Goal: Information Seeking & Learning: Learn about a topic

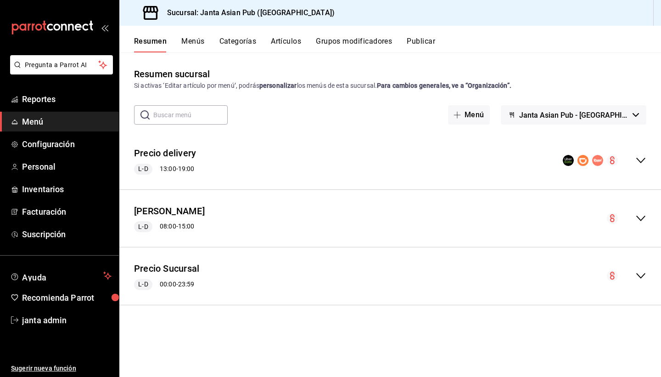
click at [556, 57] on div "Resumen sucursal Si activas ‘Editar artículo por menú’, podrás personalizar los…" at bounding box center [390, 214] width 542 height 324
click at [236, 43] on button "Categorías" at bounding box center [238, 45] width 37 height 16
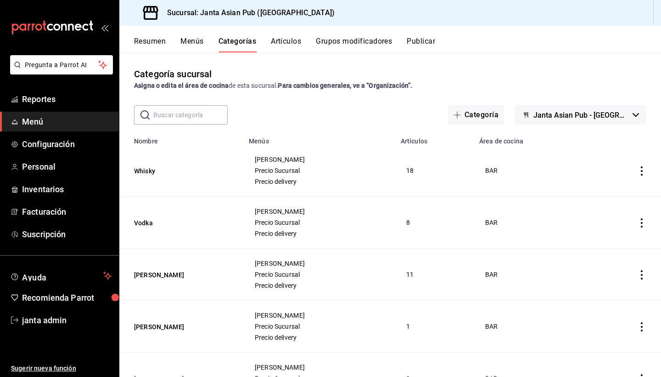
click at [189, 45] on button "Menús" at bounding box center [191, 45] width 23 height 16
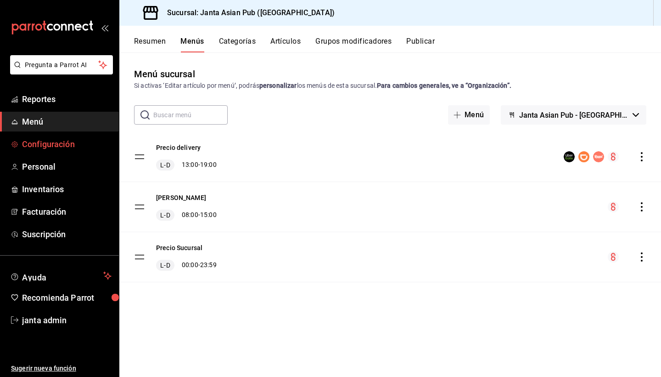
click at [44, 146] on span "Configuración" at bounding box center [67, 144] width 90 height 12
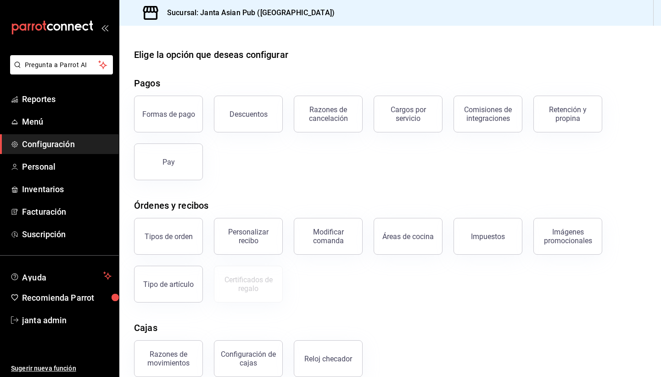
click at [423, 55] on div "Elige la opción que deseas configurar" at bounding box center [390, 55] width 512 height 14
click at [36, 146] on span "Configuración" at bounding box center [67, 144] width 90 height 12
click at [34, 121] on span "Menú" at bounding box center [67, 121] width 90 height 12
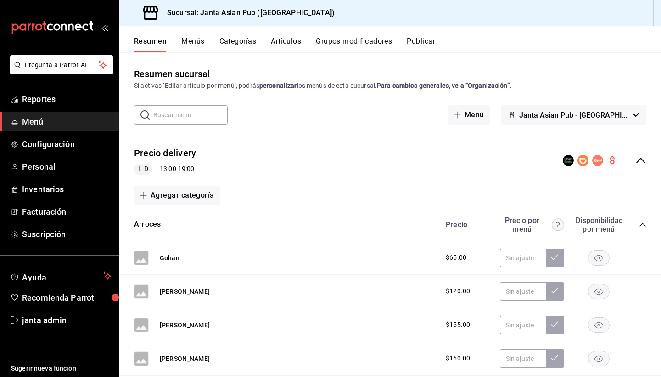
click at [637, 114] on icon "button" at bounding box center [636, 115] width 6 height 4
click at [619, 86] on div at bounding box center [330, 188] width 661 height 377
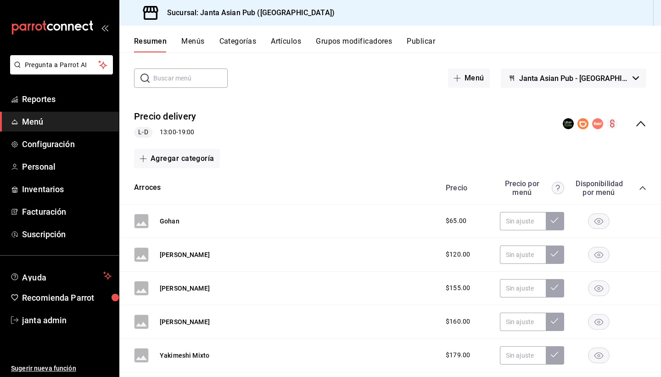
scroll to position [38, 0]
click at [642, 186] on icon "collapse-category-row" at bounding box center [643, 187] width 6 height 4
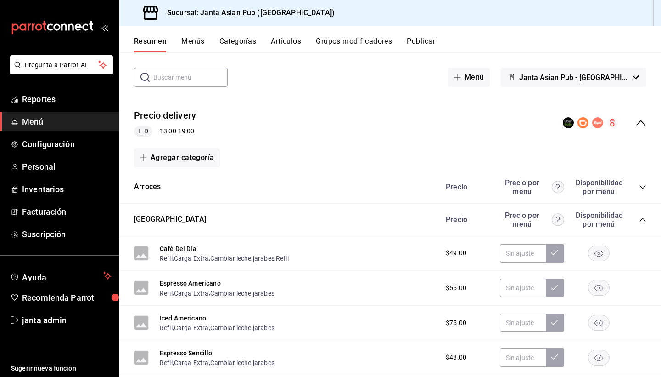
click at [642, 218] on icon "collapse-category-row" at bounding box center [642, 219] width 7 height 7
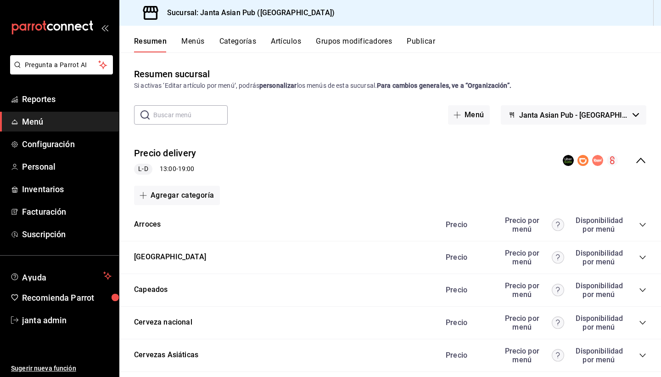
scroll to position [0, 0]
click at [639, 159] on icon "collapse-menu-row" at bounding box center [641, 160] width 11 height 11
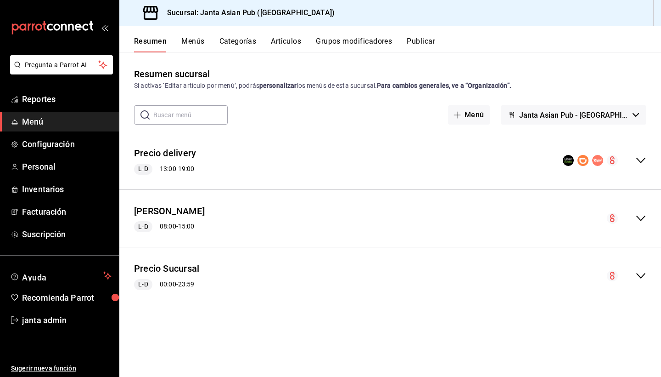
click at [648, 219] on div "[PERSON_NAME] L-D 08:00 - 15:00" at bounding box center [390, 218] width 542 height 43
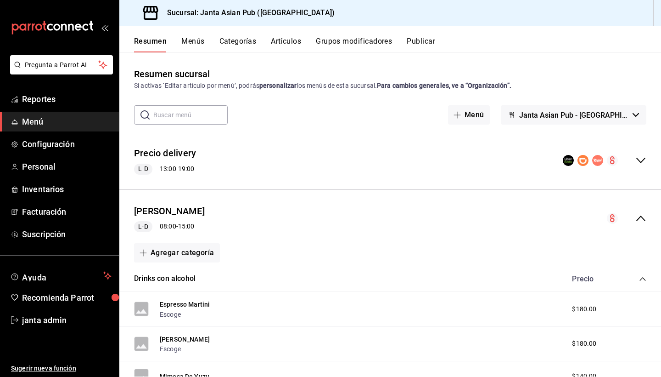
click at [636, 114] on icon "button" at bounding box center [636, 115] width 6 height 4
click at [600, 72] on div at bounding box center [330, 188] width 661 height 377
click at [45, 100] on span "Reportes" at bounding box center [67, 99] width 90 height 12
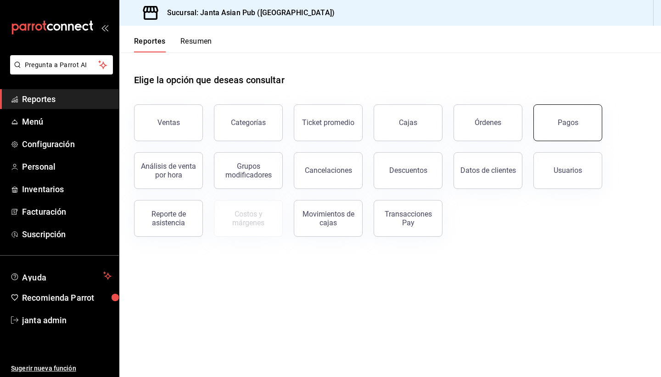
click at [549, 128] on button "Pagos" at bounding box center [568, 122] width 69 height 37
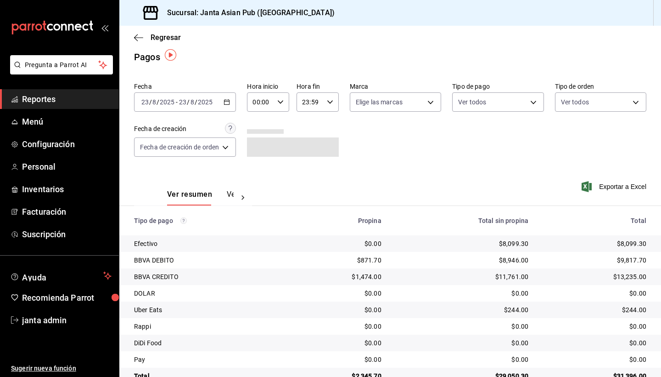
scroll to position [9, 0]
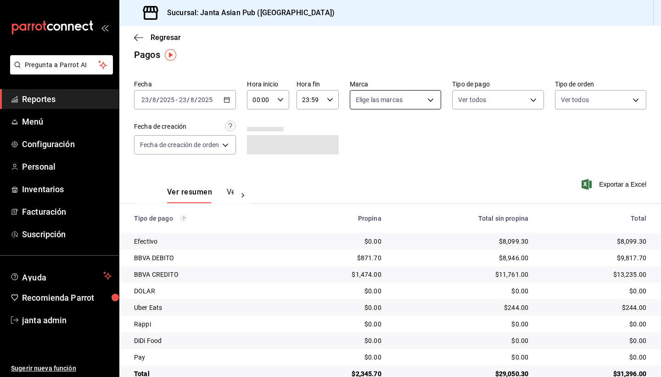
click at [435, 101] on body "Pregunta a Parrot AI Reportes Menú Configuración Personal Inventarios Facturaci…" at bounding box center [330, 188] width 661 height 377
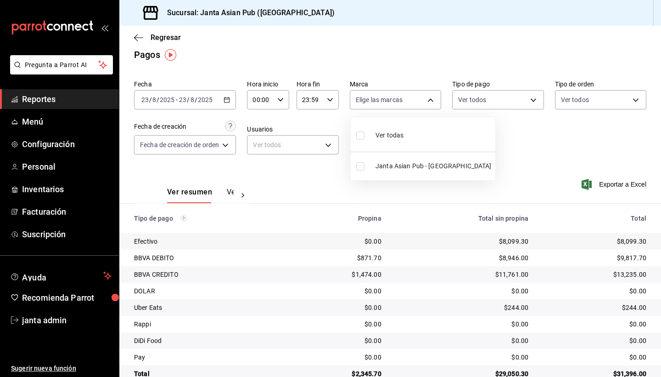
click at [435, 102] on div at bounding box center [330, 188] width 661 height 377
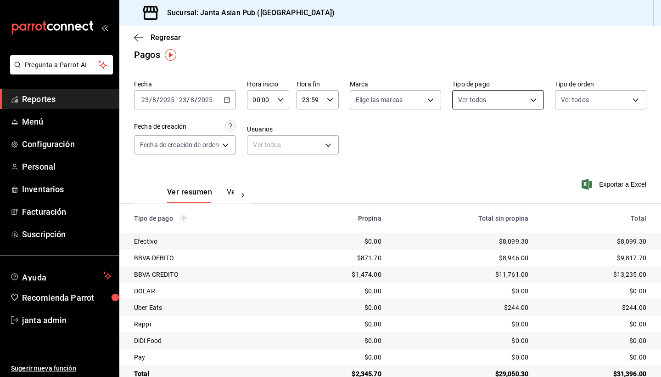
click at [535, 103] on body "Pregunta a Parrot AI Reportes Menú Configuración Personal Inventarios Facturaci…" at bounding box center [330, 188] width 661 height 377
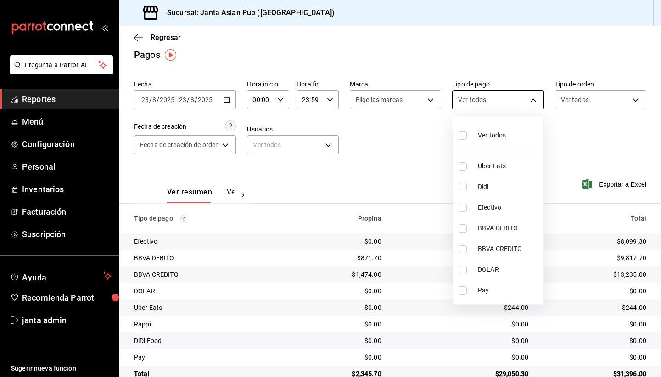
click at [535, 103] on div at bounding box center [330, 188] width 661 height 377
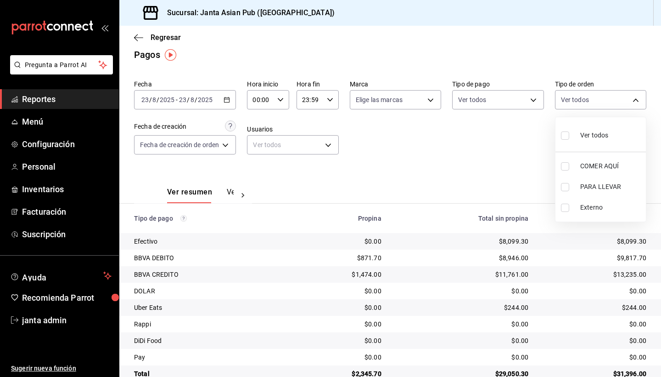
click at [627, 101] on body "Pregunta a Parrot AI Reportes Menú Configuración Personal Inventarios Facturaci…" at bounding box center [330, 188] width 661 height 377
click at [627, 101] on div at bounding box center [330, 188] width 661 height 377
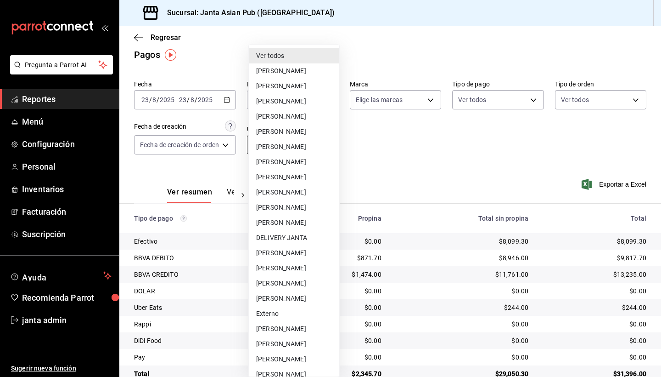
click at [321, 148] on body "Pregunta a Parrot AI Reportes Menú Configuración Personal Inventarios Facturaci…" at bounding box center [330, 188] width 661 height 377
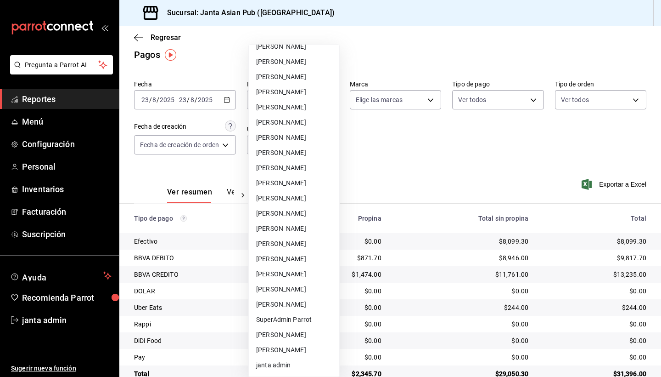
scroll to position [343, 0]
click at [281, 276] on li "[PERSON_NAME]" at bounding box center [294, 273] width 90 height 15
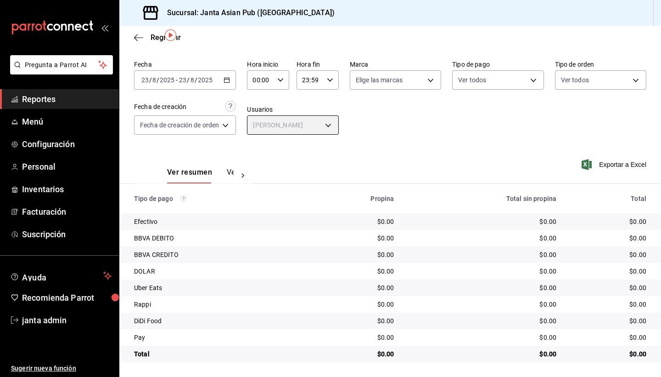
scroll to position [28, 0]
click at [329, 124] on body "Pregunta a Parrot AI Reportes Menú Configuración Personal Inventarios Facturaci…" at bounding box center [330, 188] width 661 height 377
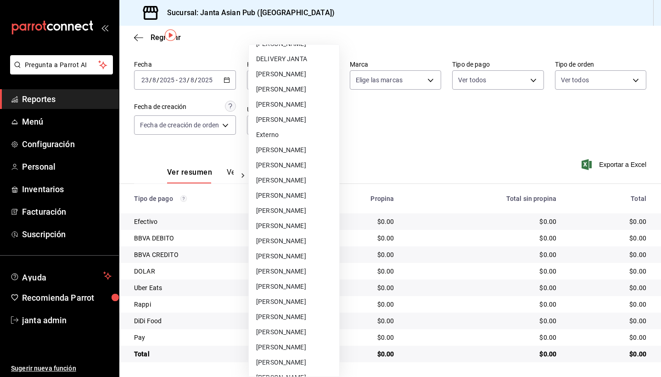
scroll to position [177, 0]
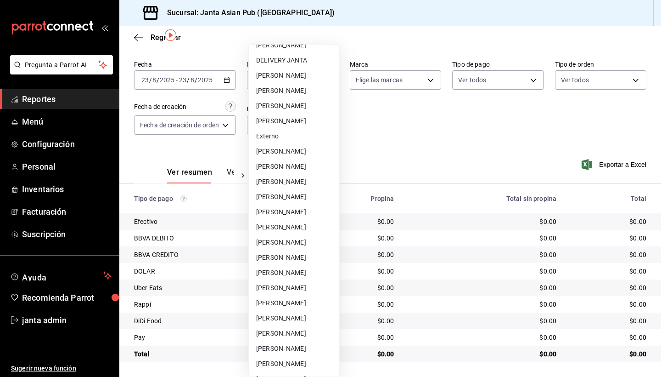
click at [302, 196] on li "[PERSON_NAME]" at bounding box center [294, 196] width 90 height 15
type input "de1745ee-f983-4713-a0d2-402dc47314dd"
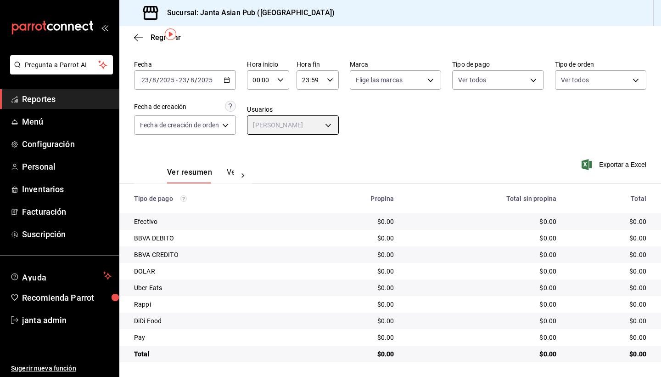
scroll to position [28, 0]
click at [225, 80] on \(Stroke\) "button" at bounding box center [227, 80] width 6 height 5
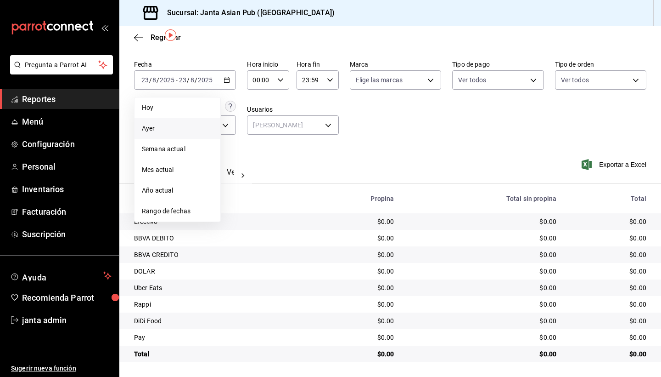
click at [175, 130] on span "Ayer" at bounding box center [177, 129] width 71 height 10
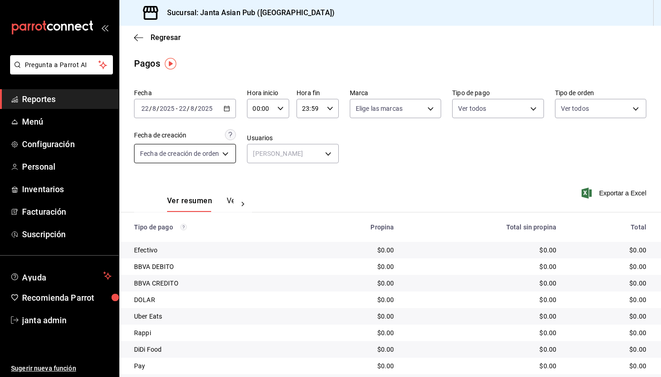
click at [223, 155] on body "Pregunta a Parrot AI Reportes Menú Configuración Personal Inventarios Facturaci…" at bounding box center [330, 188] width 661 height 377
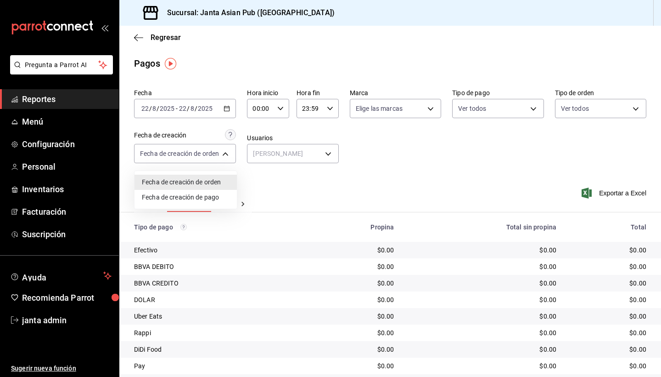
click at [208, 197] on li "Fecha de creación de pago" at bounding box center [186, 197] width 102 height 15
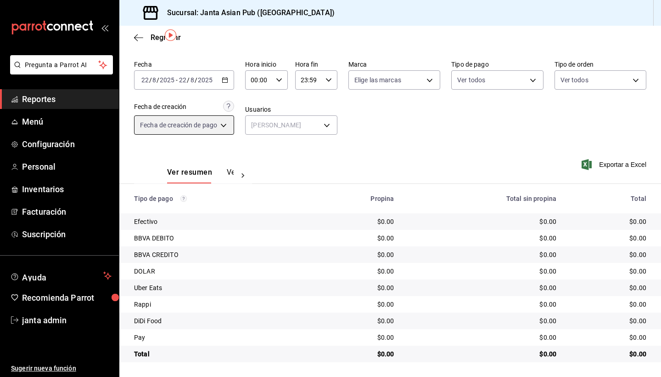
scroll to position [28, 0]
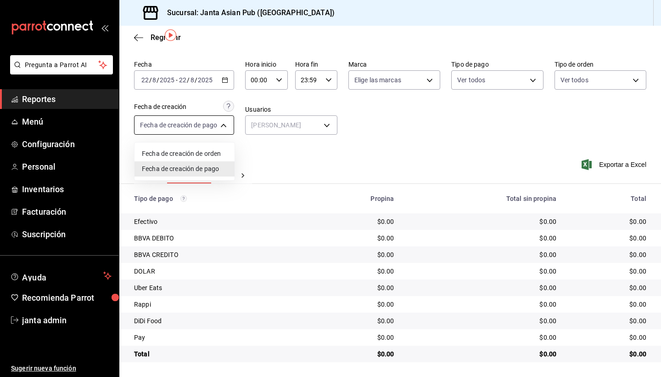
click at [225, 124] on body "Pregunta a Parrot AI Reportes Menú Configuración Personal Inventarios Facturaci…" at bounding box center [330, 188] width 661 height 377
click at [214, 155] on li "Fecha de creación de orden" at bounding box center [185, 153] width 100 height 15
type input "ORDER"
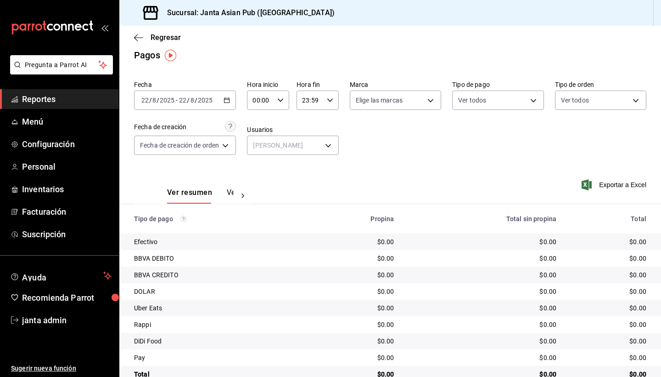
click at [241, 197] on icon at bounding box center [242, 195] width 9 height 9
click at [218, 195] on button "Ver pagos" at bounding box center [216, 196] width 34 height 16
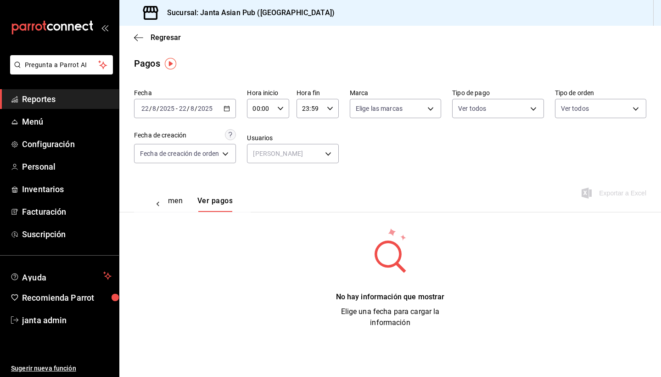
click at [280, 113] on div "00:00 Hora inicio" at bounding box center [268, 108] width 42 height 19
click at [257, 158] on span "08" at bounding box center [259, 154] width 6 height 7
click at [329, 185] on div at bounding box center [330, 188] width 661 height 377
click at [228, 108] on icon "button" at bounding box center [227, 108] width 6 height 6
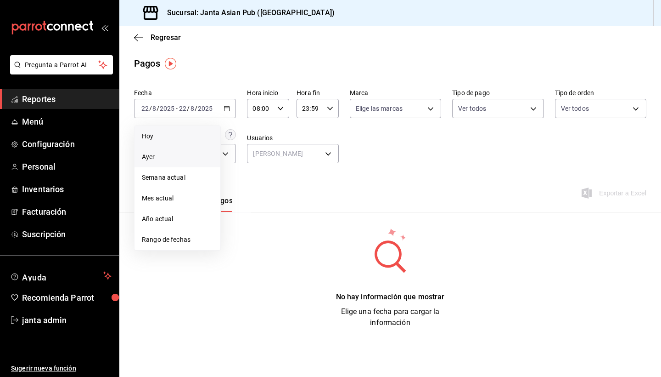
click at [173, 134] on span "Hoy" at bounding box center [177, 136] width 71 height 10
type input "00:00"
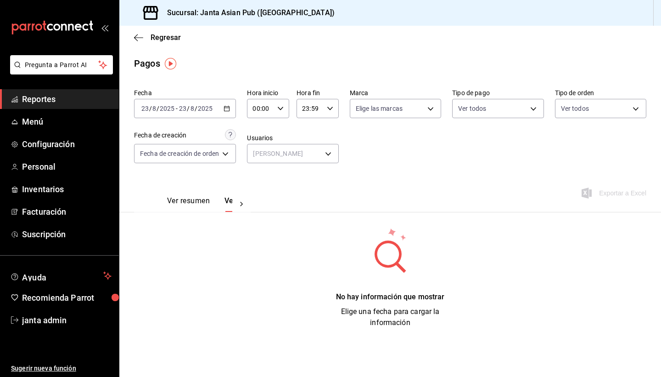
click at [180, 203] on button "Ver resumen" at bounding box center [188, 204] width 43 height 16
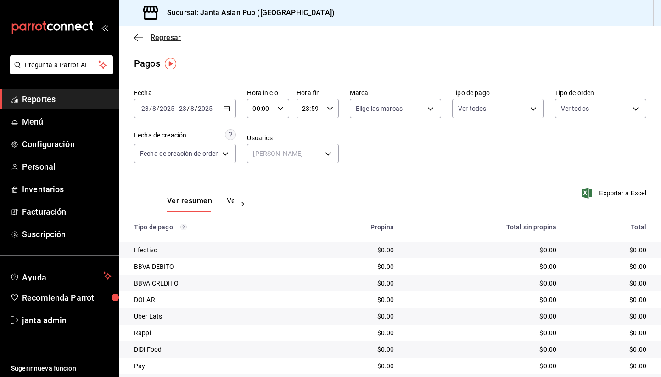
click at [137, 40] on icon "button" at bounding box center [136, 37] width 4 height 7
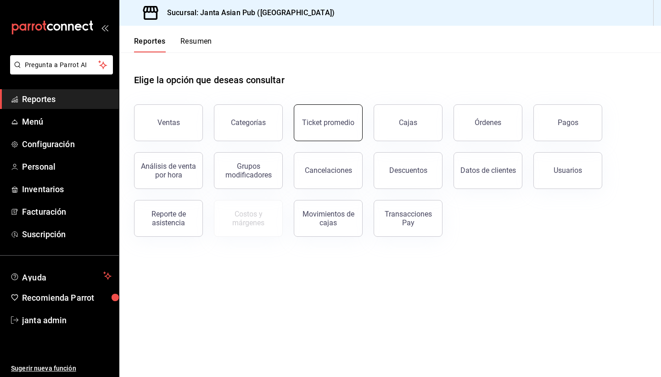
click at [327, 129] on button "Ticket promedio" at bounding box center [328, 122] width 69 height 37
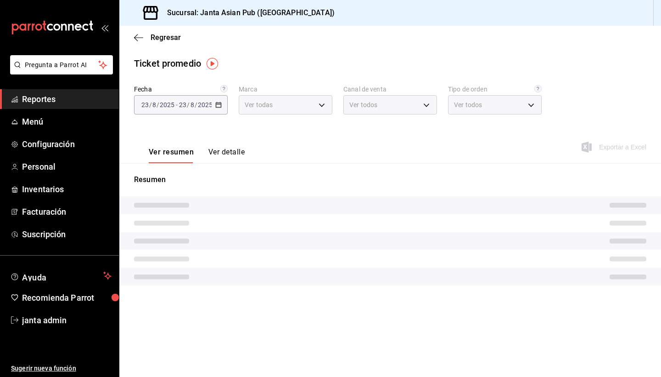
type input "1db30118-5670-46c3-9d09-b77bd7bb8fe6"
type input "PARROT,UBER_EATS,RAPPI,DIDI_FOOD,ONLINE"
type input "cecbe1d2-0685-4b91-9b18-30ed67a7ce8a,c7915639-2b54-4f57-83bf-29acfaaa6073,EXTER…"
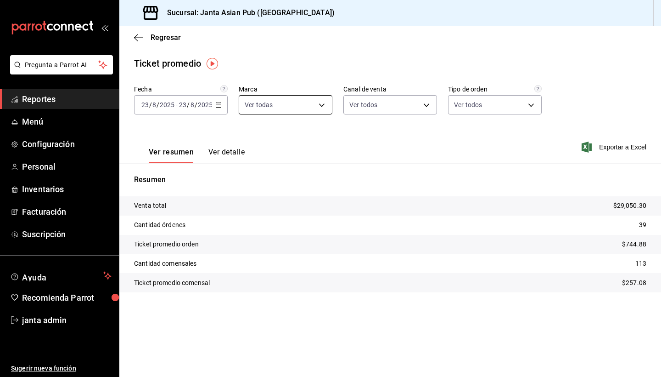
click at [316, 103] on body "Pregunta a Parrot AI Reportes Menú Configuración Personal Inventarios Facturaci…" at bounding box center [330, 188] width 661 height 377
click at [316, 103] on div at bounding box center [330, 188] width 661 height 377
click at [422, 103] on body "Pregunta a Parrot AI Reportes Menú Configuración Personal Inventarios Facturaci…" at bounding box center [330, 188] width 661 height 377
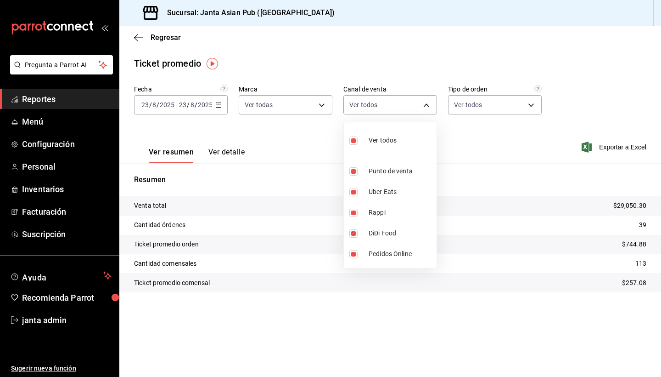
click at [423, 103] on div at bounding box center [330, 188] width 661 height 377
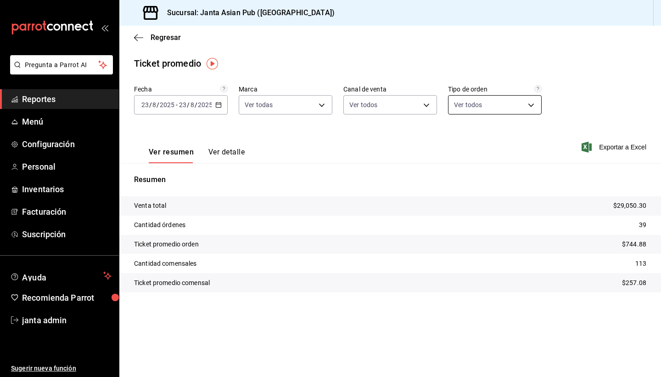
click at [525, 106] on body "Pregunta a Parrot AI Reportes Menú Configuración Personal Inventarios Facturaci…" at bounding box center [330, 188] width 661 height 377
click at [525, 106] on div at bounding box center [330, 188] width 661 height 377
click at [230, 149] on button "Ver detalle" at bounding box center [226, 155] width 36 height 16
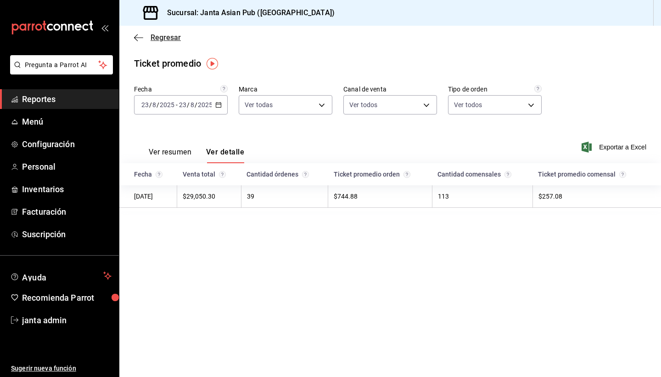
click at [135, 38] on icon "button" at bounding box center [136, 37] width 4 height 7
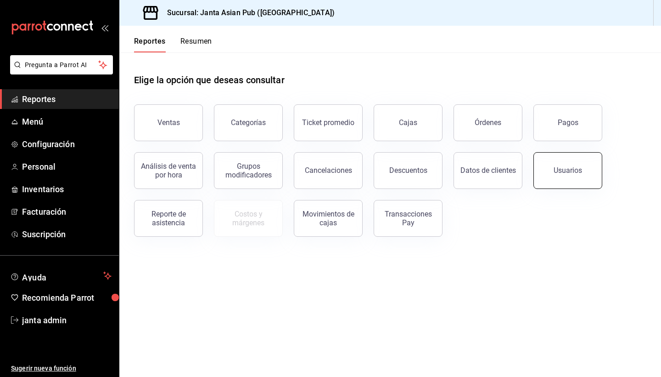
click at [578, 185] on button "Usuarios" at bounding box center [568, 170] width 69 height 37
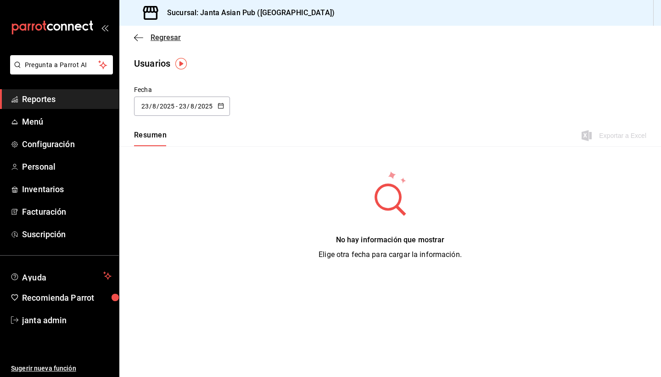
click at [138, 40] on icon "button" at bounding box center [138, 38] width 9 height 8
